Goal: Information Seeking & Learning: Find specific fact

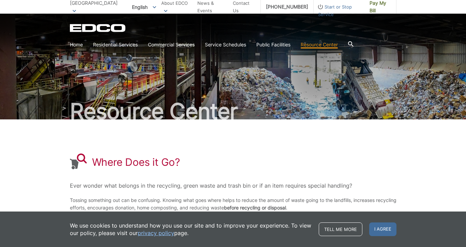
scroll to position [115, 0]
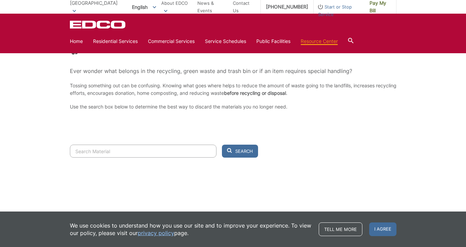
click at [144, 154] on input "Search" at bounding box center [143, 151] width 147 height 13
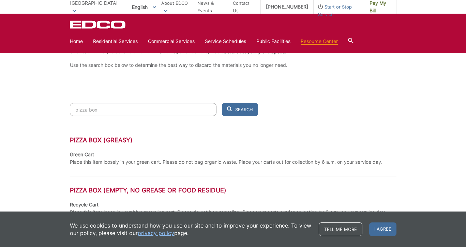
scroll to position [159, 0]
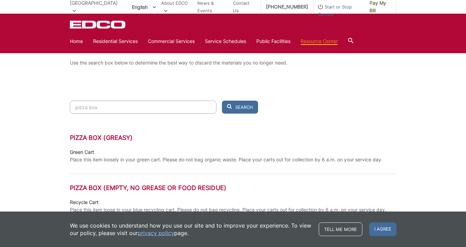
type input "pizza box"
click at [344, 227] on link "Tell me more" at bounding box center [341, 229] width 44 height 14
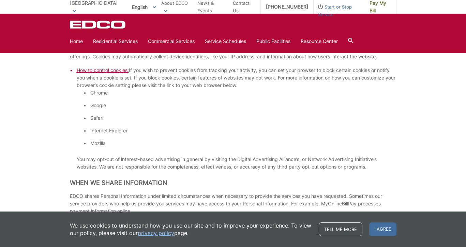
scroll to position [652, 0]
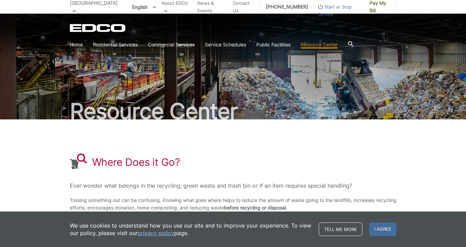
scroll to position [115, 0]
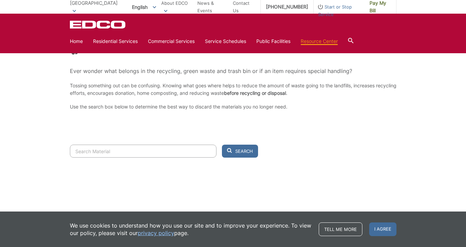
click at [106, 150] on input "Search" at bounding box center [143, 151] width 147 height 13
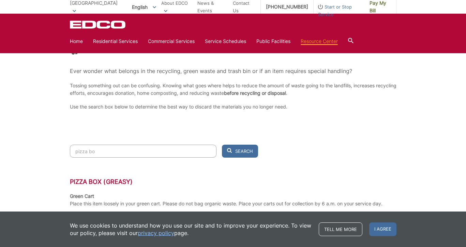
type input "pizza box"
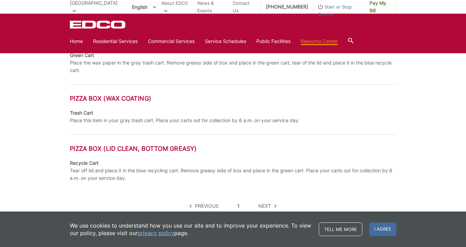
scroll to position [388, 0]
